Goal: Information Seeking & Learning: Learn about a topic

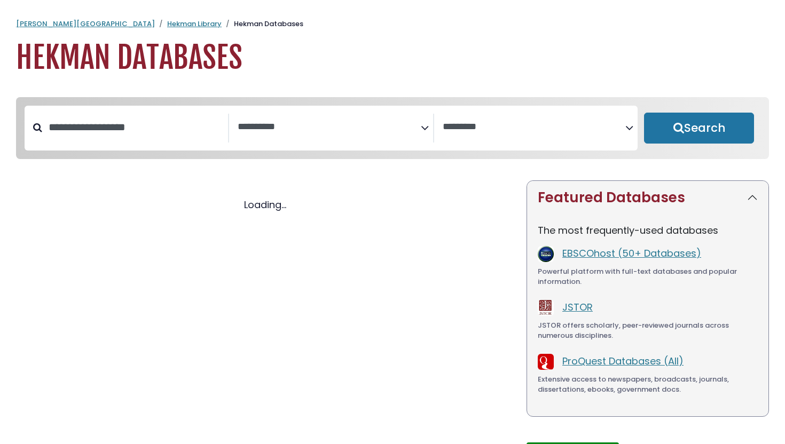
select select "Database Subject Filter"
select select "Database Vendors Filter"
select select "Database Subject Filter"
select select "Database Vendors Filter"
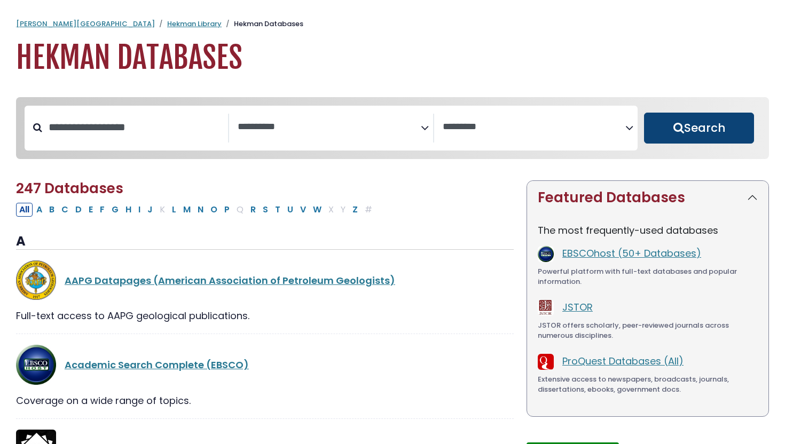
click at [676, 132] on button "Search" at bounding box center [699, 128] width 110 height 31
select select "Database Subject Filter"
select select "Database Vendors Filter"
click at [676, 120] on button "Search" at bounding box center [699, 128] width 110 height 31
select select "Database Subject Filter"
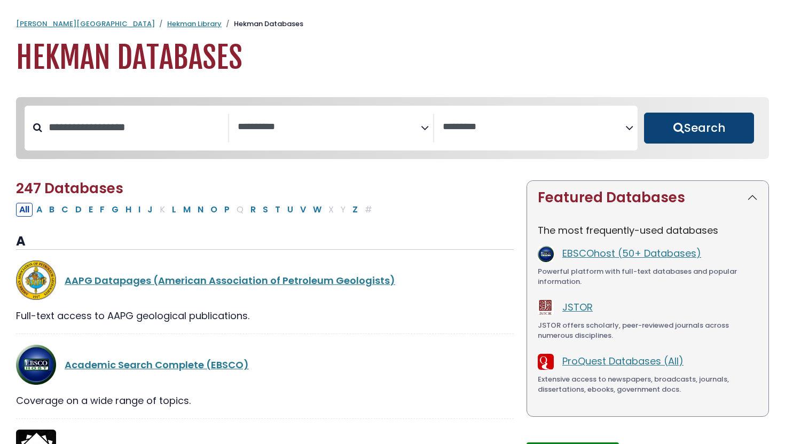
select select "Database Vendors Filter"
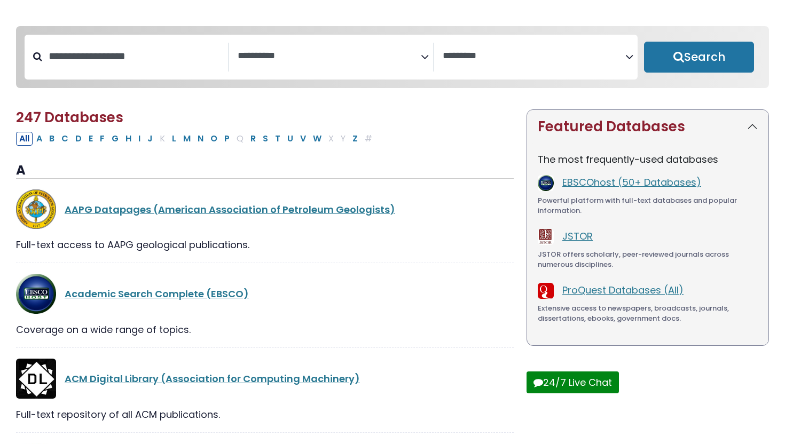
scroll to position [73, 0]
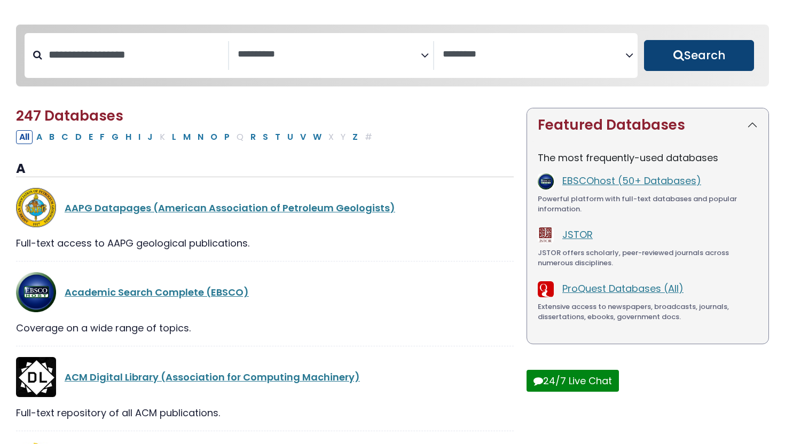
click at [686, 50] on button "Search" at bounding box center [699, 55] width 110 height 31
select select "Database Subject Filter"
select select "Database Vendors Filter"
select select "Database Subject Filter"
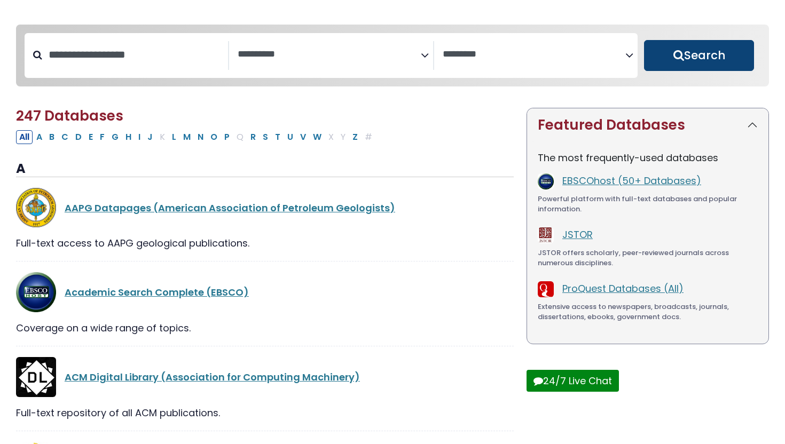
select select "Database Vendors Filter"
click at [682, 49] on button "Search" at bounding box center [699, 55] width 110 height 31
select select "Database Subject Filter"
select select "Database Vendors Filter"
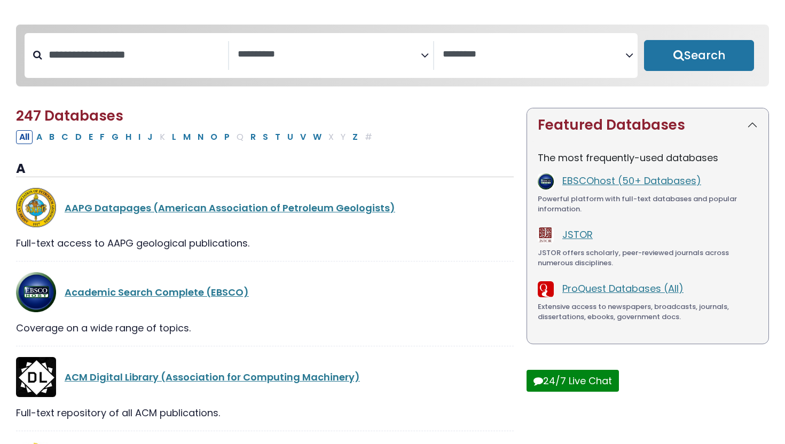
select select "Database Subject Filter"
select select "Database Vendors Filter"
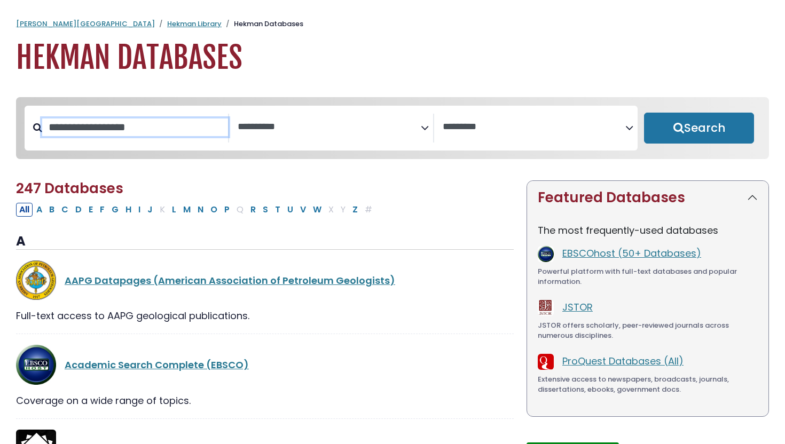
click at [140, 135] on input "Search database by title or keyword" at bounding box center [135, 128] width 186 height 18
paste input "**********"
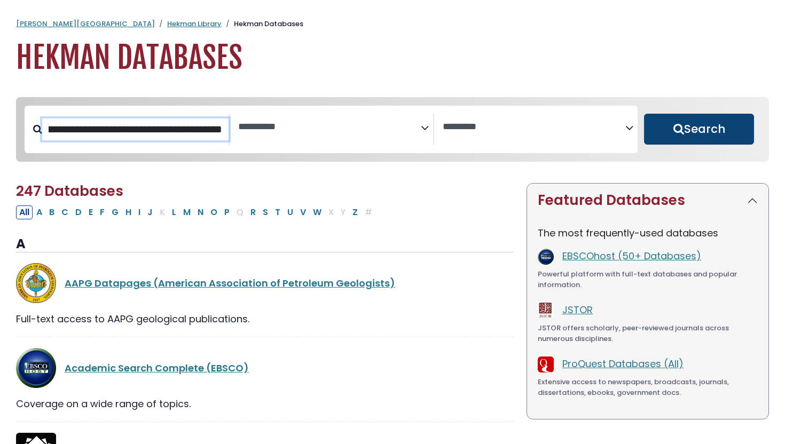
type input "**********"
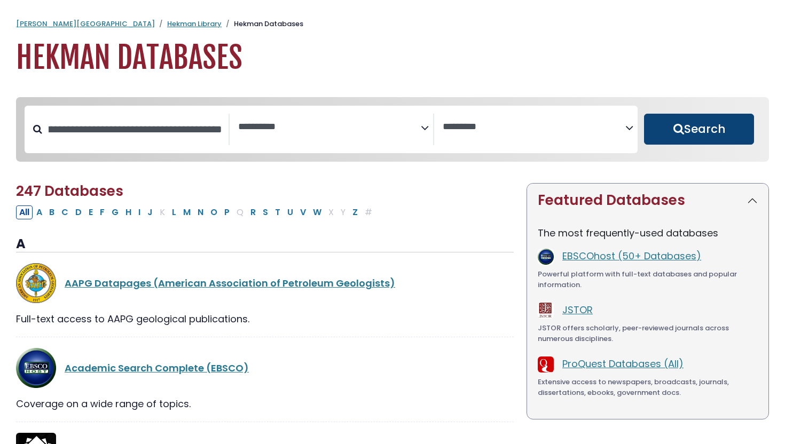
click at [704, 138] on button "Search" at bounding box center [699, 129] width 110 height 31
select select "Database Subject Filter"
select select "Database Vendors Filter"
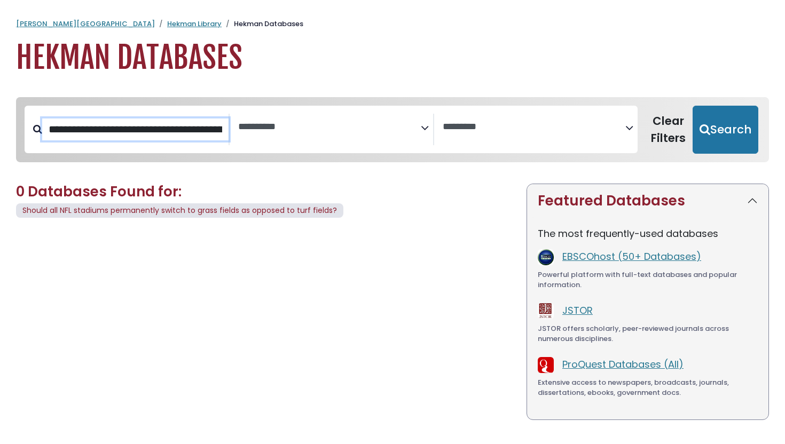
drag, startPoint x: 221, startPoint y: 130, endPoint x: 0, endPoint y: 127, distance: 220.6
click at [0, 128] on div "**********" at bounding box center [392, 293] width 785 height 413
drag, startPoint x: 183, startPoint y: 128, endPoint x: 0, endPoint y: 130, distance: 182.6
click at [0, 130] on div "**********" at bounding box center [392, 293] width 785 height 413
type input "**********"
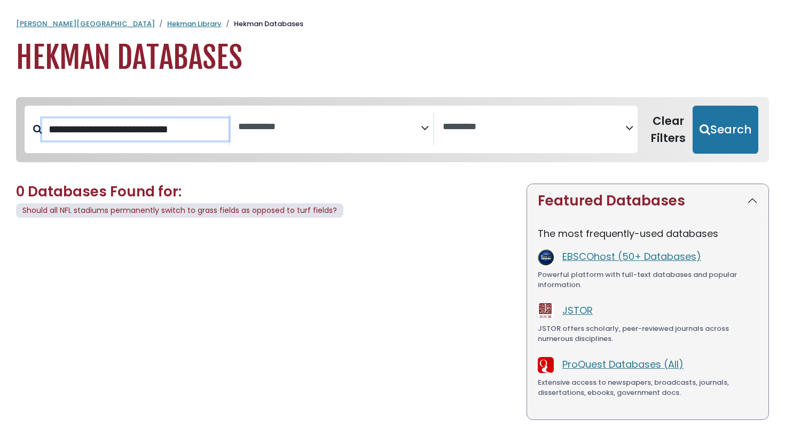
drag, startPoint x: 204, startPoint y: 130, endPoint x: 0, endPoint y: 130, distance: 204.0
click at [0, 130] on div "**********" at bounding box center [392, 293] width 785 height 413
type input "**********"
click at [693, 106] on button "Search" at bounding box center [726, 130] width 66 height 48
select select "Database Subject Filter"
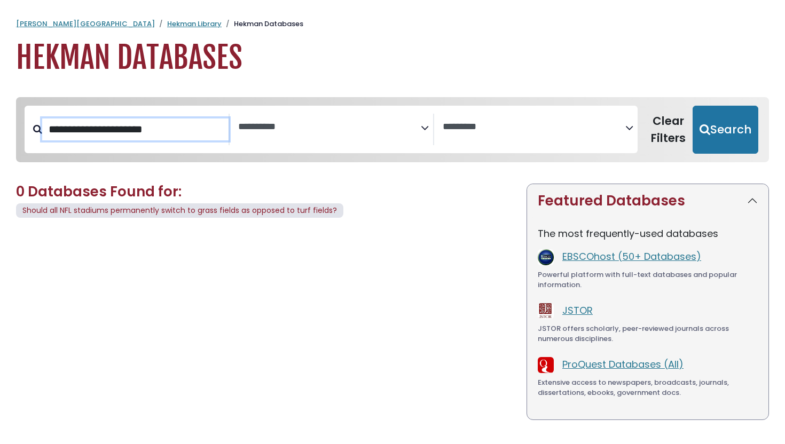
select select "Database Vendors Filter"
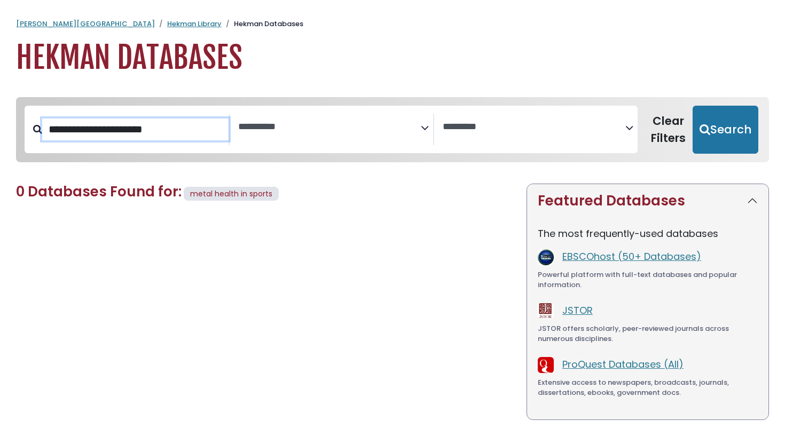
drag, startPoint x: 185, startPoint y: 129, endPoint x: 0, endPoint y: 134, distance: 185.4
click at [0, 134] on div "**********" at bounding box center [392, 293] width 785 height 413
click at [246, 121] on span "Search filters" at bounding box center [329, 125] width 183 height 13
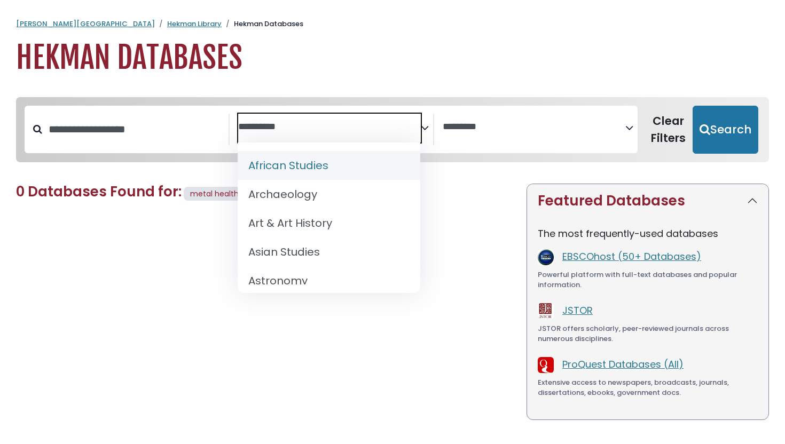
click at [295, 127] on textarea "Search" at bounding box center [329, 127] width 183 height 11
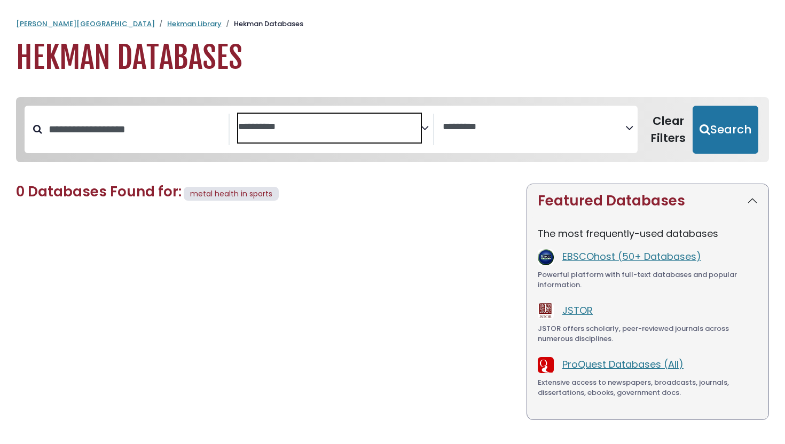
click at [295, 127] on textarea "Search" at bounding box center [329, 127] width 183 height 11
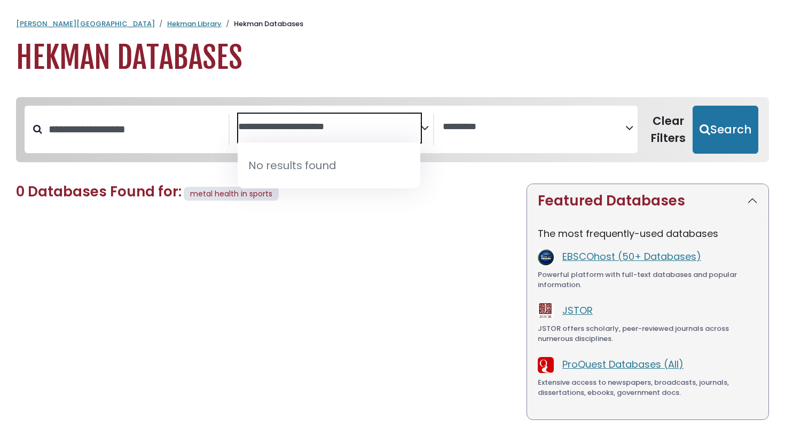
click at [356, 123] on textarea "**********" at bounding box center [329, 127] width 183 height 11
type textarea "**********"
click at [331, 158] on li "No results found" at bounding box center [329, 165] width 183 height 29
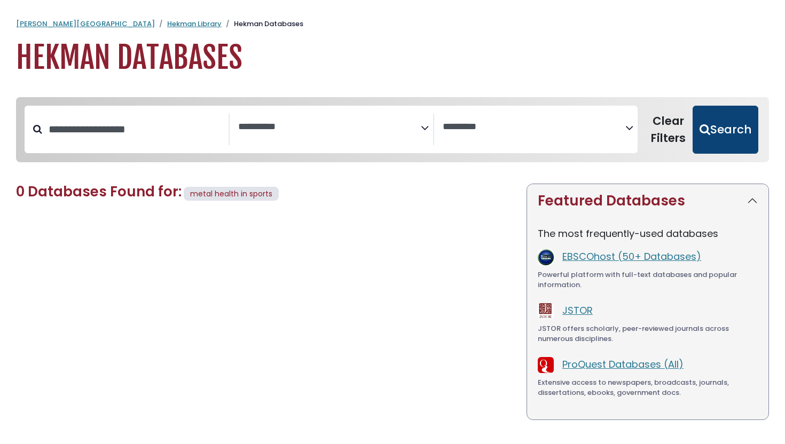
click at [708, 134] on button "Search" at bounding box center [726, 130] width 66 height 48
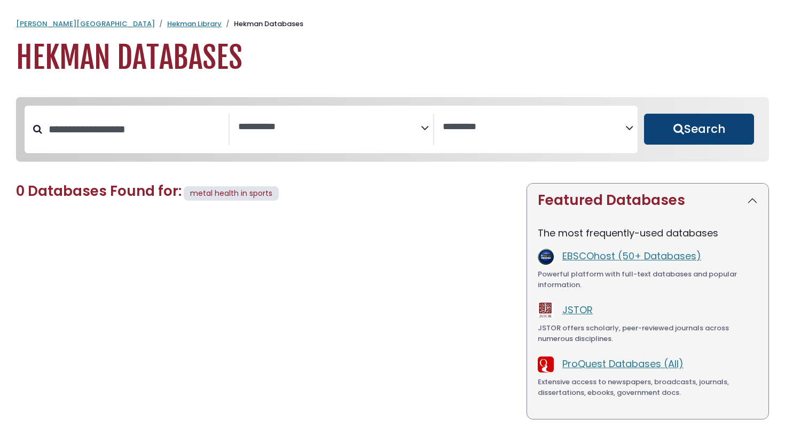
select select "Database Subject Filter"
select select "Database Vendors Filter"
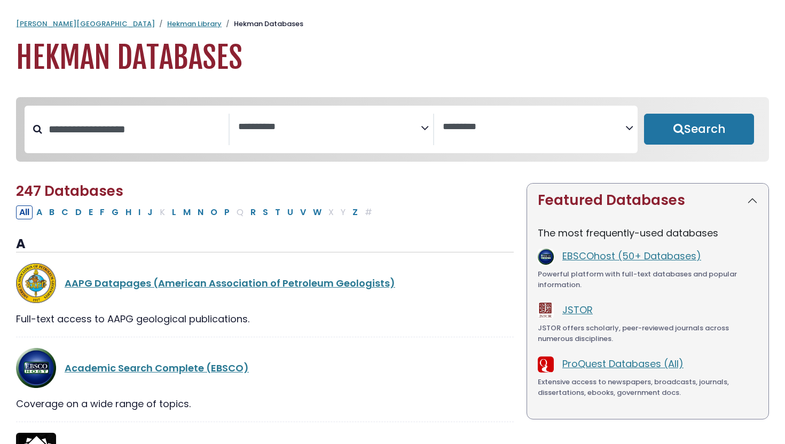
click at [329, 128] on textarea "Search" at bounding box center [329, 127] width 183 height 11
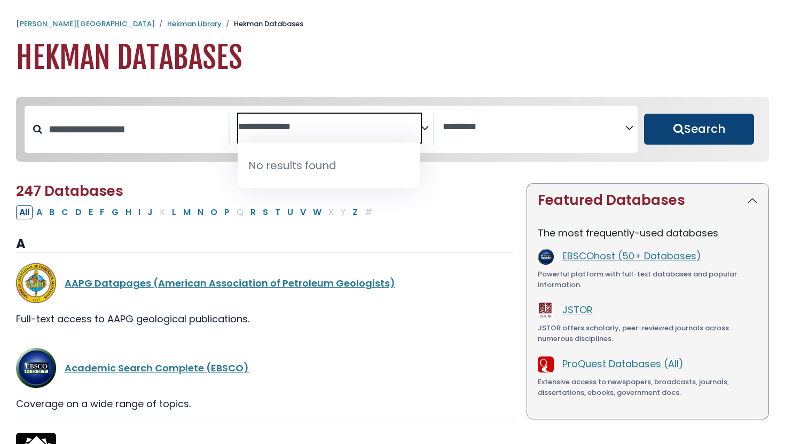
type textarea "**********"
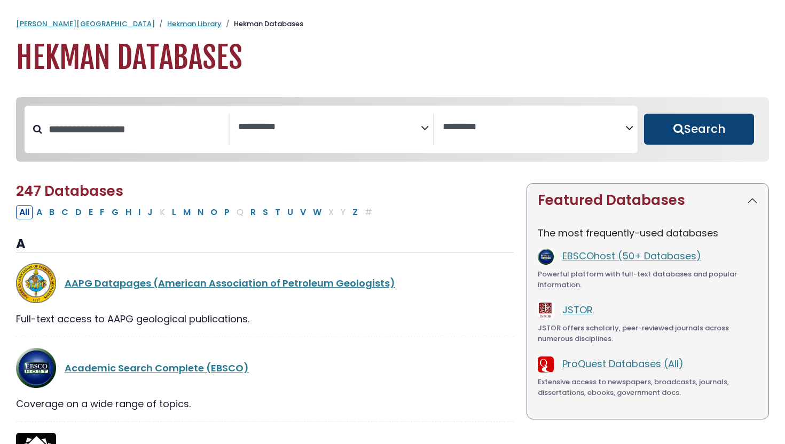
click at [651, 122] on button "Search" at bounding box center [699, 129] width 110 height 31
select select "Database Subject Filter"
select select "Database Vendors Filter"
select select "Database Subject Filter"
select select "Database Vendors Filter"
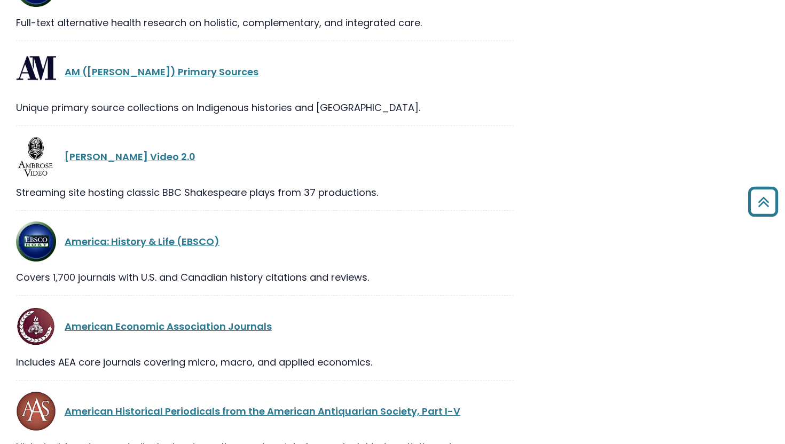
scroll to position [973, 0]
